Goal: Task Accomplishment & Management: Use online tool/utility

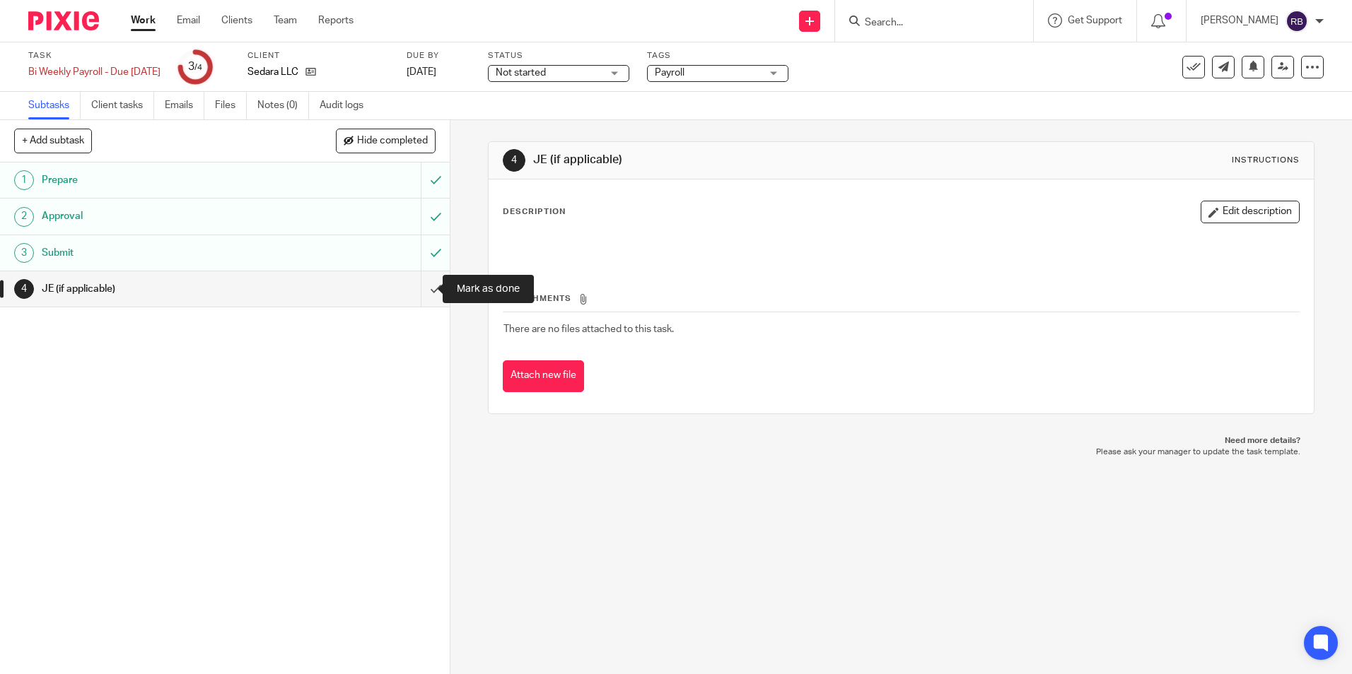
click at [421, 288] on input "submit" at bounding box center [225, 288] width 450 height 35
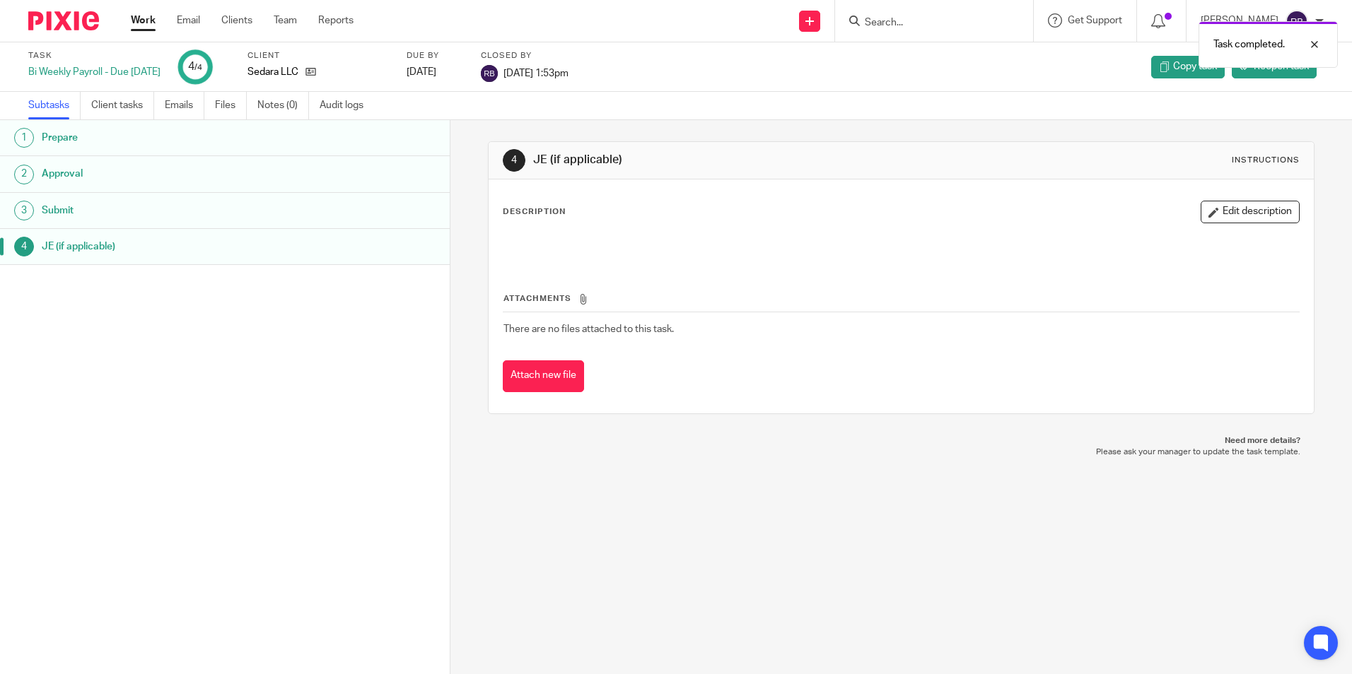
click at [146, 17] on link "Work" at bounding box center [143, 20] width 25 height 14
